Goal: Task Accomplishment & Management: Use online tool/utility

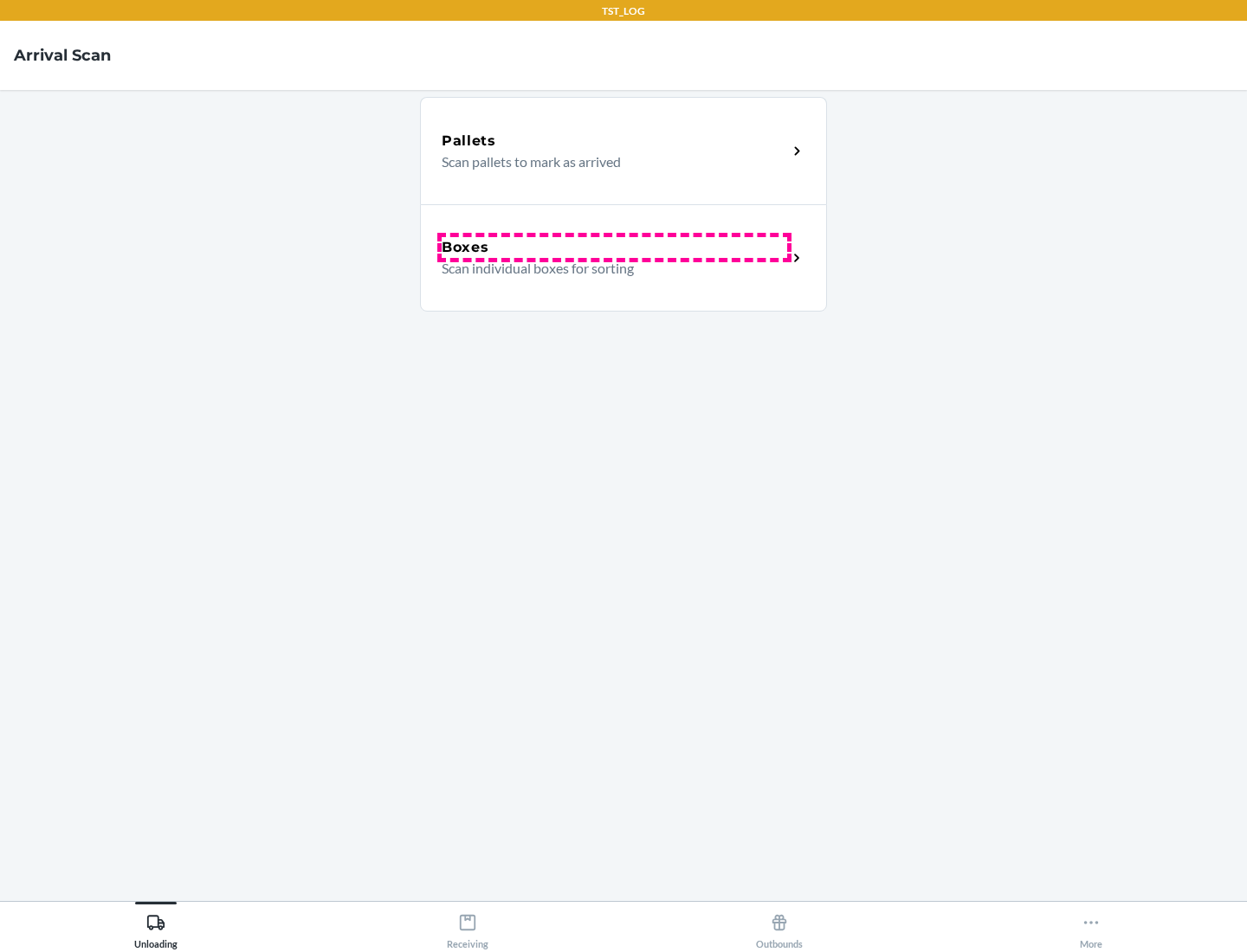
click at [614, 248] on div "Boxes" at bounding box center [614, 248] width 345 height 21
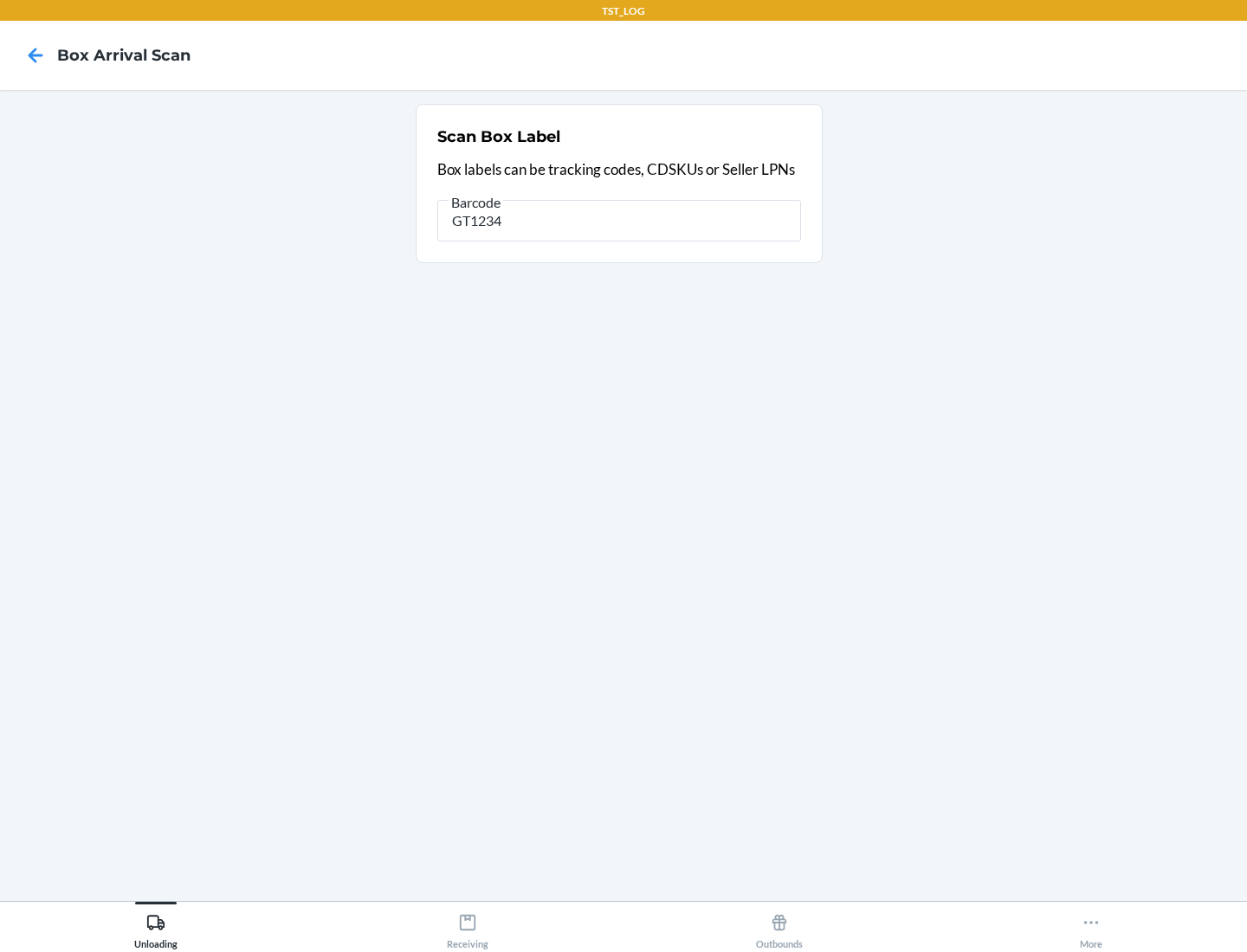
type input "GT1234"
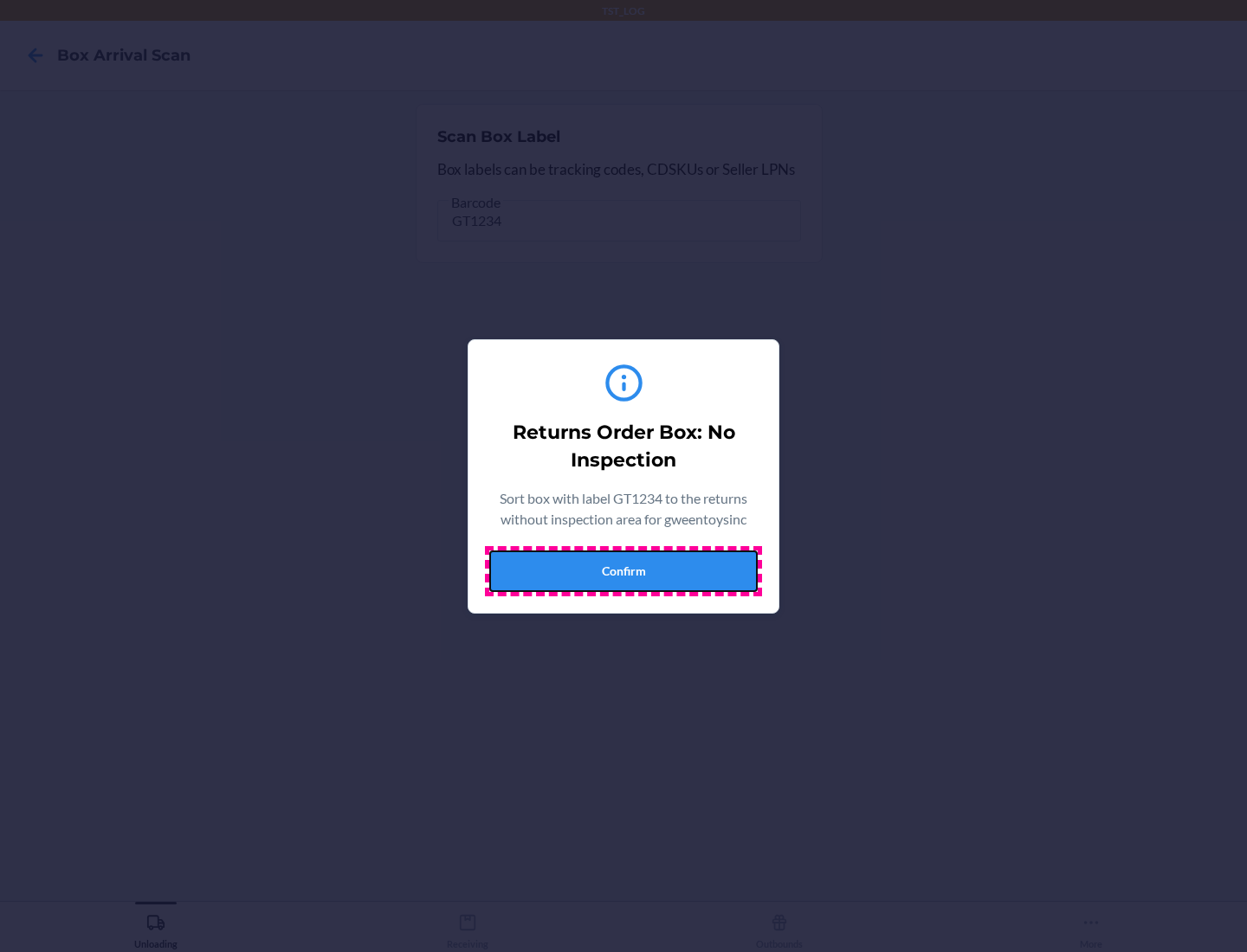
click at [623, 571] on button "Confirm" at bounding box center [623, 571] width 269 height 41
